Goal: Go to known website: Access a specific website the user already knows

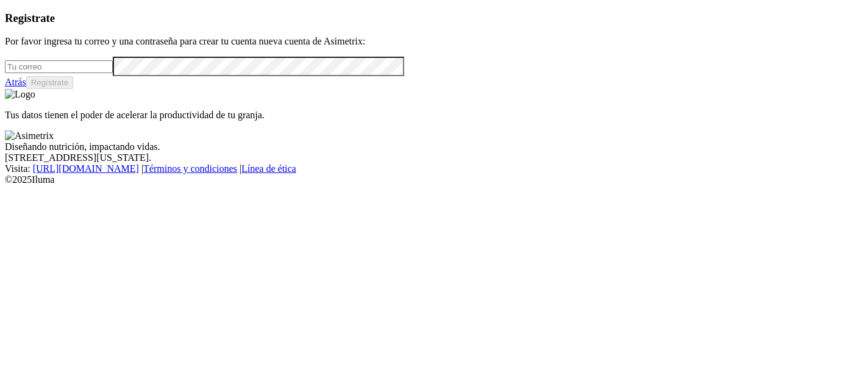
type input "[PERSON_NAME][EMAIL_ADDRESS][PERSON_NAME][DOMAIN_NAME]"
click at [26, 87] on link "Atrás" at bounding box center [15, 82] width 21 height 10
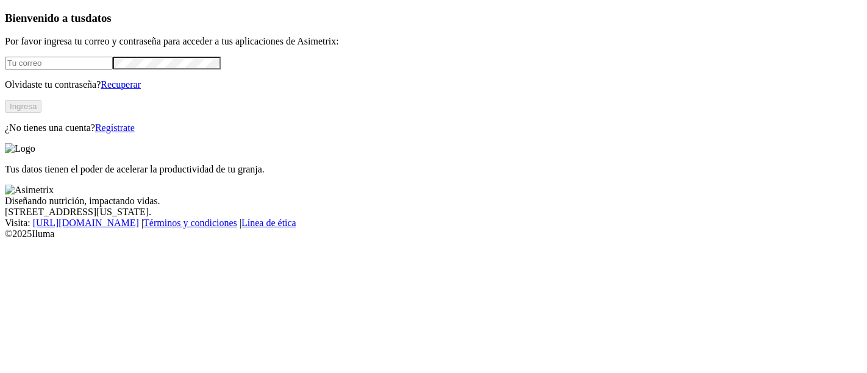
type input "[PERSON_NAME][EMAIL_ADDRESS][PERSON_NAME][DOMAIN_NAME]"
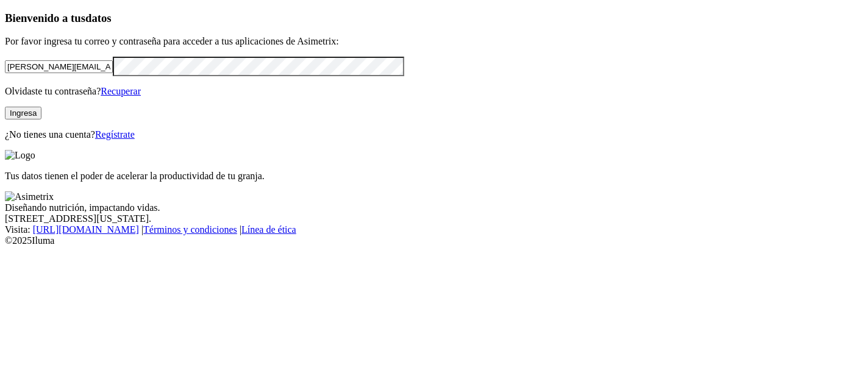
click at [41, 119] on button "Ingresa" at bounding box center [23, 113] width 37 height 13
